Goal: Information Seeking & Learning: Compare options

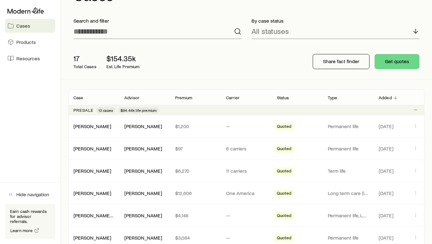
scroll to position [26, 0]
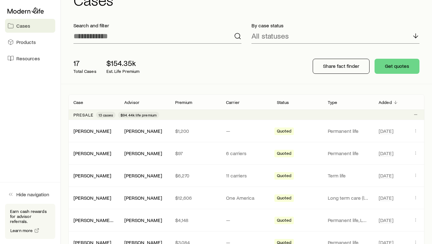
click at [200, 70] on div "17 Total Cases $154.35k Est. Life Premium" at bounding box center [168, 66] width 201 height 25
click at [23, 41] on span "Products" at bounding box center [25, 42] width 19 height 6
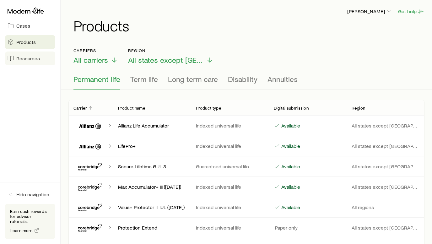
click at [26, 61] on span "Resources" at bounding box center [28, 58] width 24 height 6
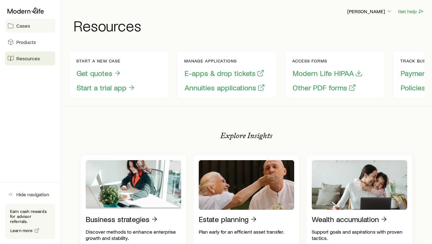
click at [35, 24] on link "Cases" at bounding box center [30, 26] width 50 height 14
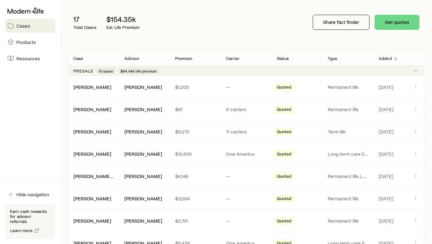
scroll to position [72, 0]
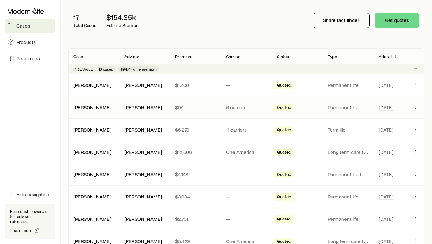
click at [92, 111] on div "[PERSON_NAME], [PERSON_NAME] [PERSON_NAME] $97 6 carriers Quoted Permanent life…" at bounding box center [246, 107] width 356 height 22
click at [96, 102] on div "[PERSON_NAME], [PERSON_NAME] [PERSON_NAME] $97 6 carriers Quoted Permanent life…" at bounding box center [246, 107] width 356 height 22
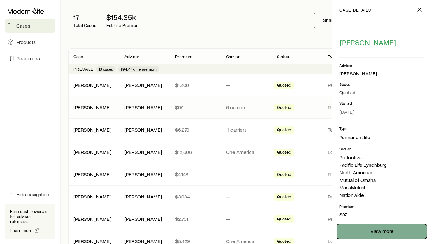
click at [371, 224] on link "View more" at bounding box center [382, 231] width 90 height 15
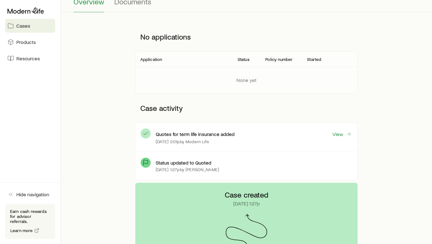
scroll to position [70, 0]
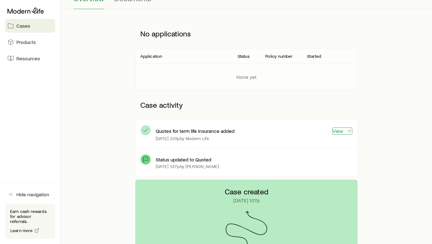
click at [347, 132] on icon at bounding box center [349, 131] width 6 height 6
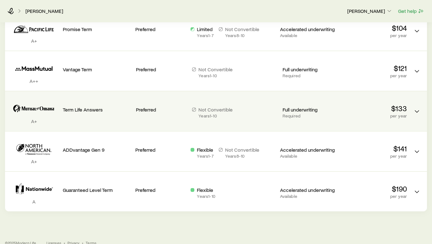
scroll to position [159, 0]
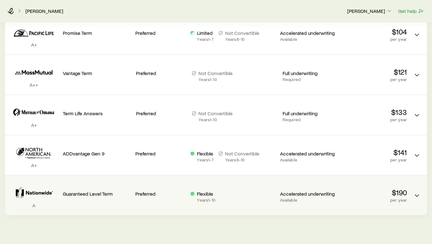
click at [401, 187] on div "$190 per year" at bounding box center [374, 192] width 68 height 22
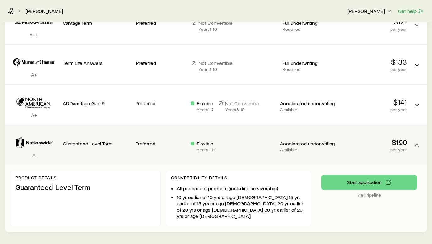
scroll to position [233, 0]
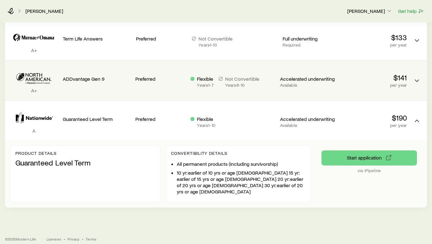
click at [353, 134] on div "$190 per year" at bounding box center [374, 121] width 68 height 30
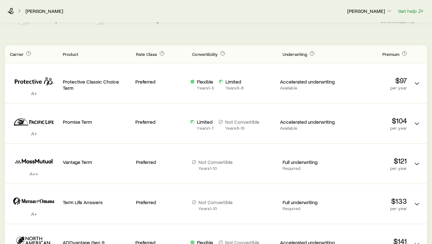
scroll to position [104, 0]
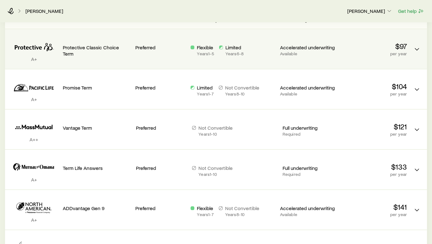
click at [325, 47] on p "Accelerated underwriting" at bounding box center [307, 47] width 55 height 6
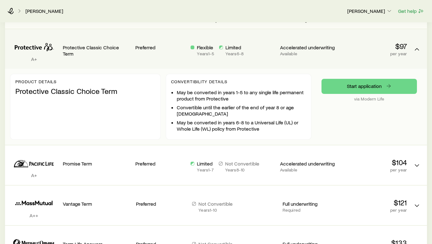
click at [294, 57] on div "Accelerated underwriting Available" at bounding box center [307, 49] width 55 height 30
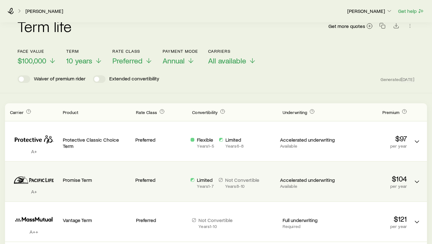
scroll to position [4, 0]
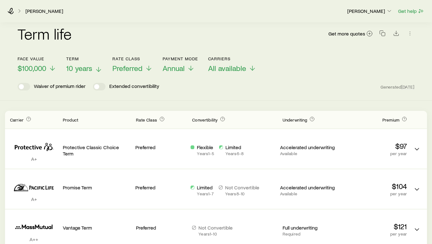
click at [92, 68] on span "10 years" at bounding box center [79, 68] width 26 height 9
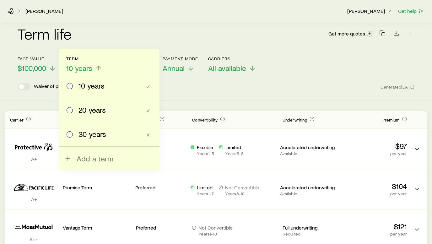
click at [86, 136] on span "30 years" at bounding box center [93, 134] width 28 height 9
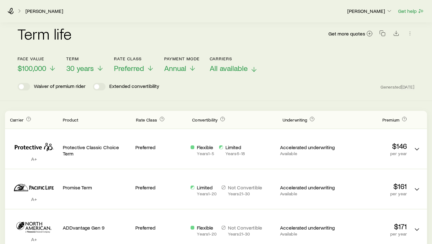
click at [228, 71] on span "All available" at bounding box center [229, 68] width 38 height 9
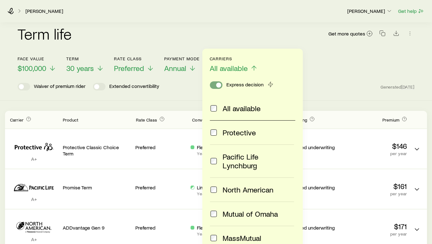
click at [216, 84] on span at bounding box center [218, 85] width 5 height 5
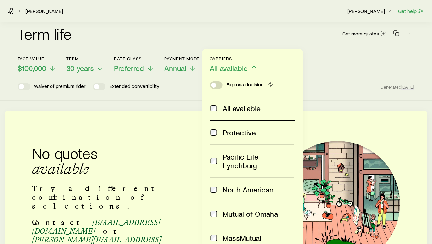
click at [222, 86] on div "Express decision" at bounding box center [242, 85] width 64 height 8
click at [218, 85] on span at bounding box center [216, 85] width 13 height 8
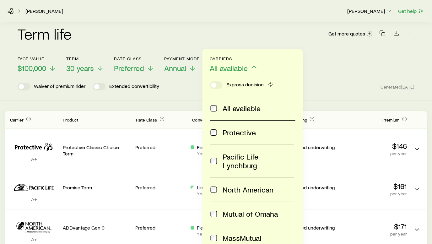
click at [312, 58] on div "Face value $100,000 Term 30 years Rate Class Preferred Payment Mode Annual Carr…" at bounding box center [216, 61] width 397 height 24
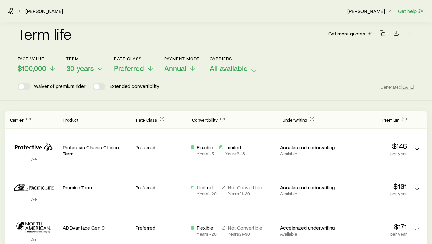
click at [244, 68] on span "All available" at bounding box center [229, 68] width 38 height 9
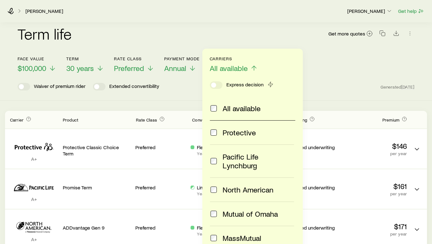
click at [335, 76] on header "Face value $100,000 Term 30 years Rate Class Preferred Payment Mode Annual Carr…" at bounding box center [216, 73] width 397 height 34
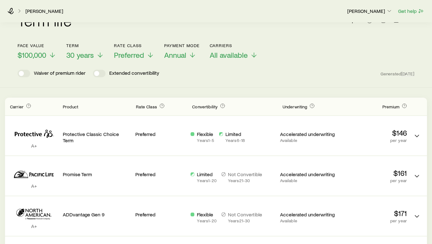
scroll to position [16, 0]
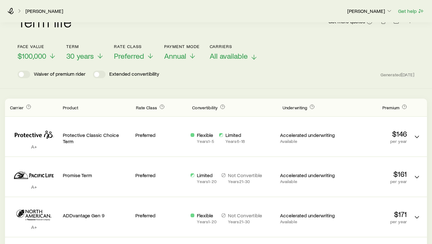
click at [233, 59] on span "All available" at bounding box center [229, 56] width 38 height 9
click at [324, 68] on header "Face value $100,000 Term 30 years Rate Class Preferred Payment Mode Annual Carr…" at bounding box center [216, 61] width 397 height 34
click at [245, 54] on span "All available" at bounding box center [229, 56] width 38 height 9
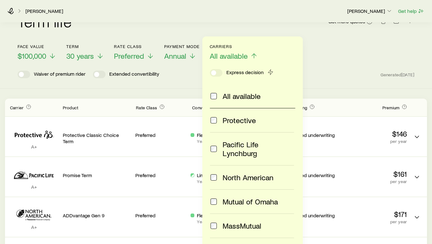
click at [218, 143] on div "Pacific Life Lynchburg" at bounding box center [252, 149] width 84 height 18
click at [214, 221] on label "MassMutual" at bounding box center [252, 226] width 84 height 24
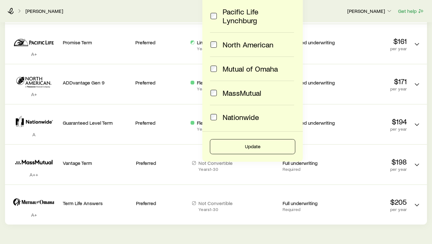
scroll to position [172, 0]
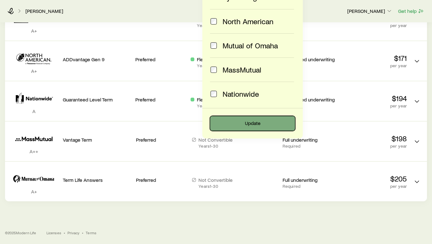
click at [245, 118] on button "Update" at bounding box center [252, 123] width 85 height 15
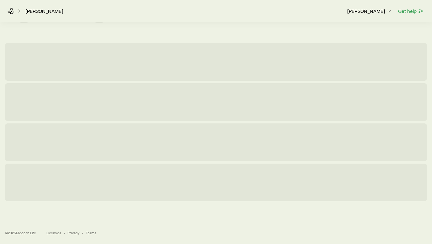
scroll to position [52, 0]
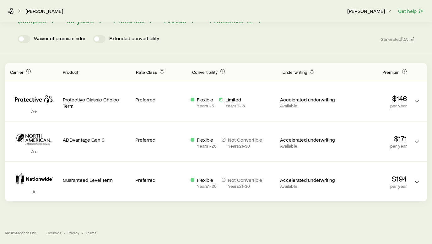
click at [265, 26] on header "Face value $100,000 Term 30 years Rate Class Preferred Payment Mode Annual Carr…" at bounding box center [216, 25] width 397 height 34
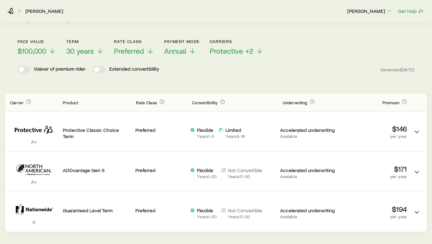
scroll to position [22, 0]
